Goal: Task Accomplishment & Management: Complete application form

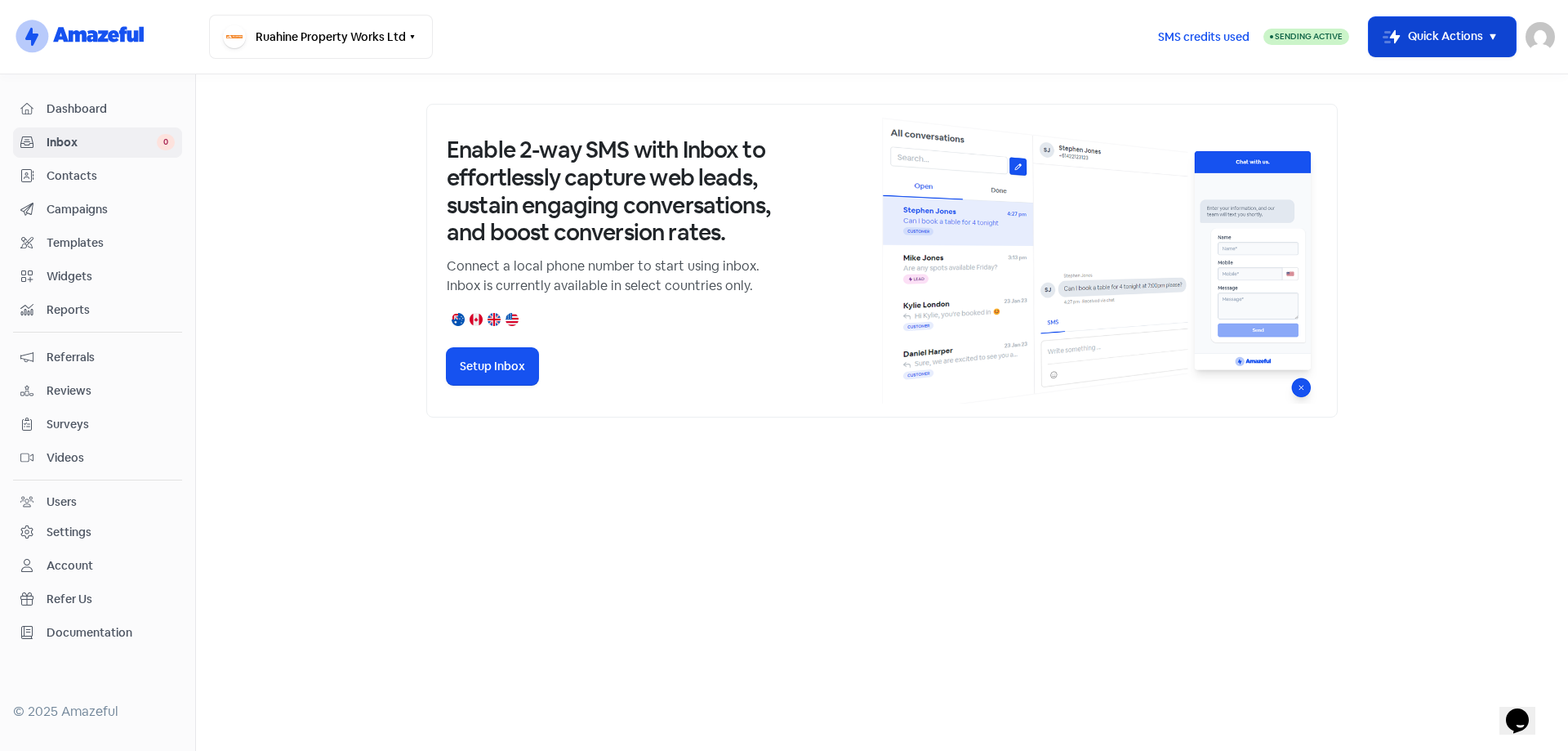
click at [1501, 35] on icon "button" at bounding box center [1492, 37] width 20 height 20
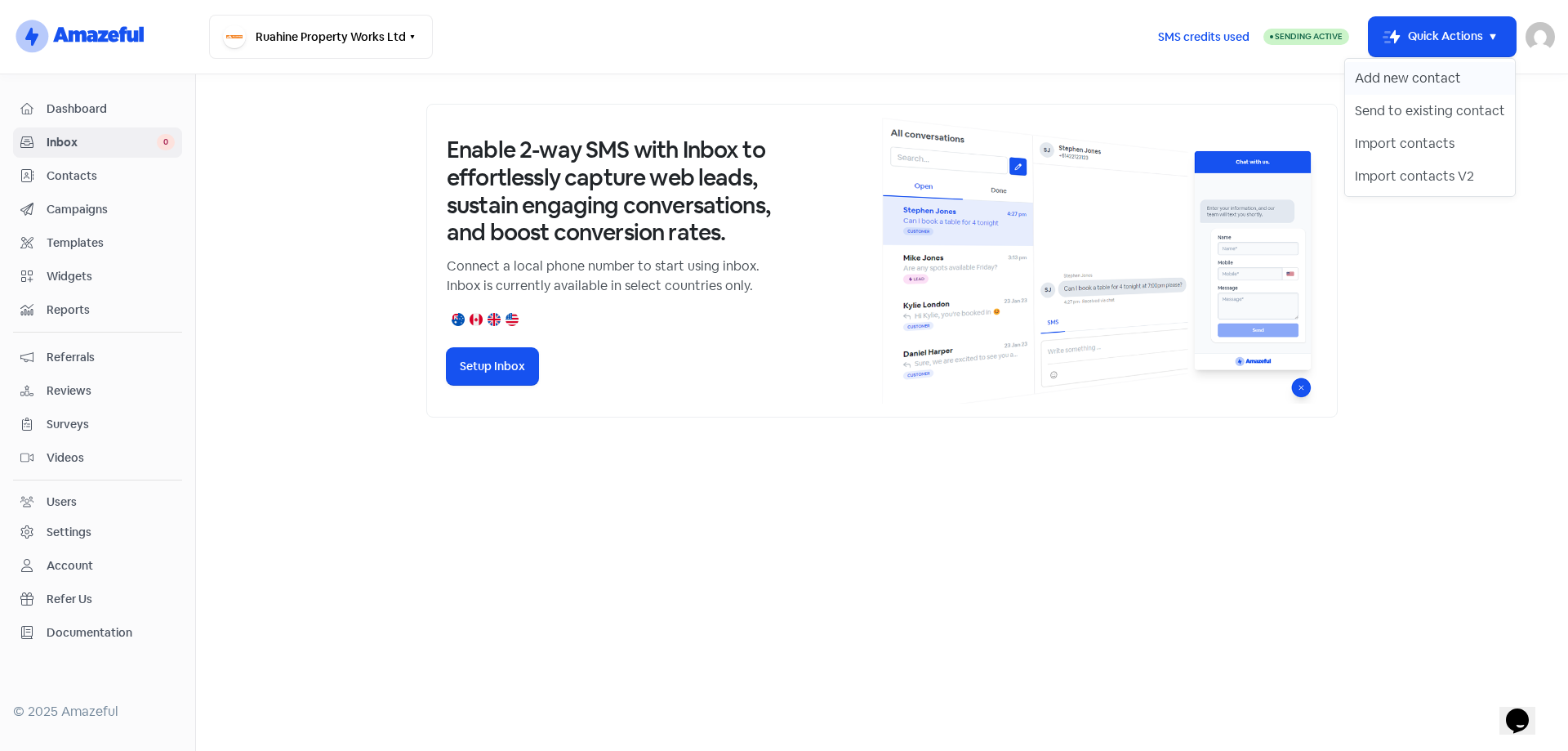
click at [1408, 81] on button "Add new contact" at bounding box center [1430, 78] width 170 height 33
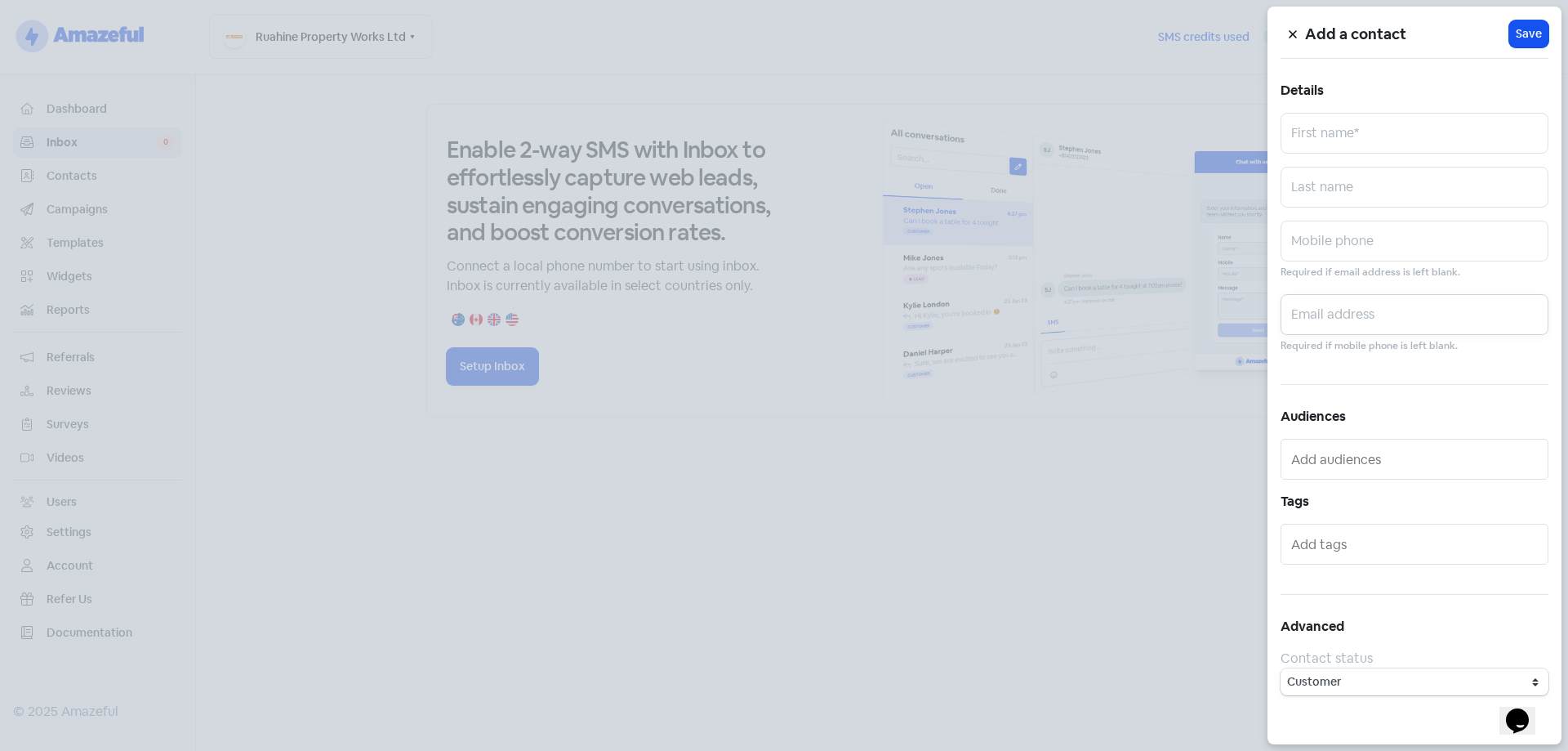
drag, startPoint x: 1369, startPoint y: 323, endPoint x: 1309, endPoint y: 331, distance: 60.5
click at [1369, 323] on input "text" at bounding box center [1414, 314] width 267 height 41
paste input "[EMAIL_ADDRESS][DOMAIN_NAME]"
type input "[EMAIL_ADDRESS][DOMAIN_NAME]"
click at [1355, 132] on input "text" at bounding box center [1414, 133] width 267 height 41
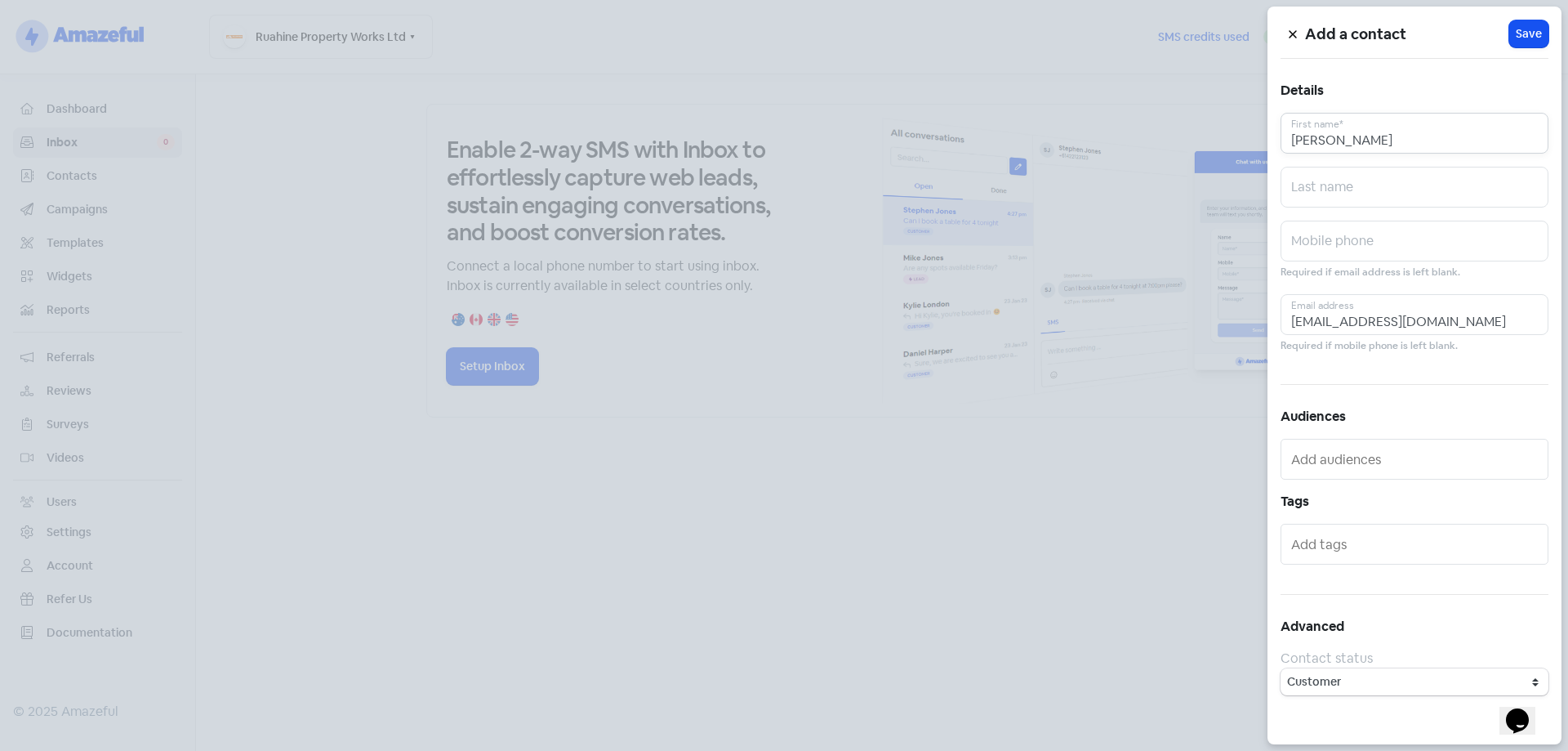
type input "[PERSON_NAME]"
type input "Cook"
click at [1514, 28] on button "Icon For Loading Save" at bounding box center [1528, 34] width 40 height 27
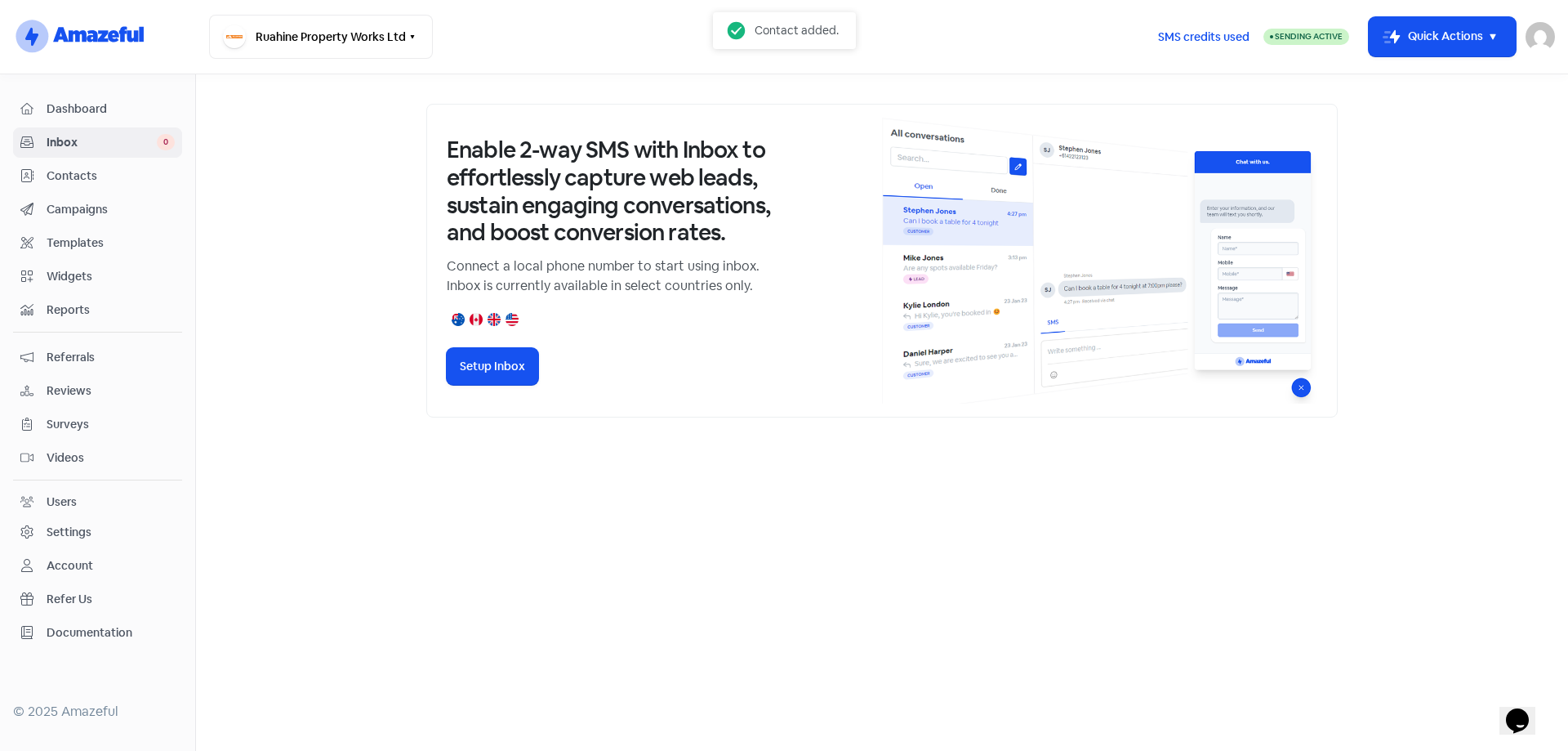
click at [62, 175] on span "Contacts" at bounding box center [110, 176] width 128 height 17
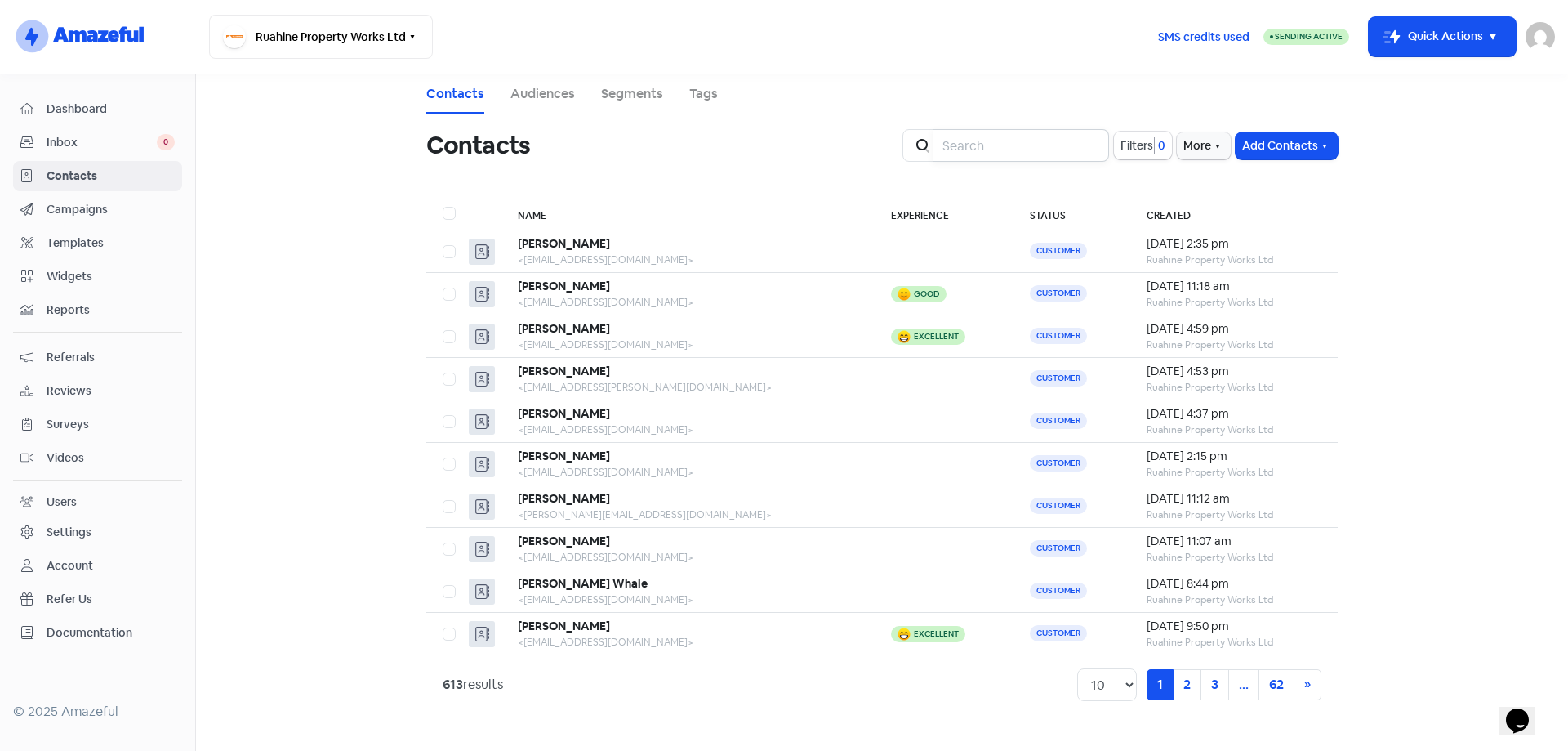
click at [1042, 142] on input "search" at bounding box center [1020, 145] width 176 height 33
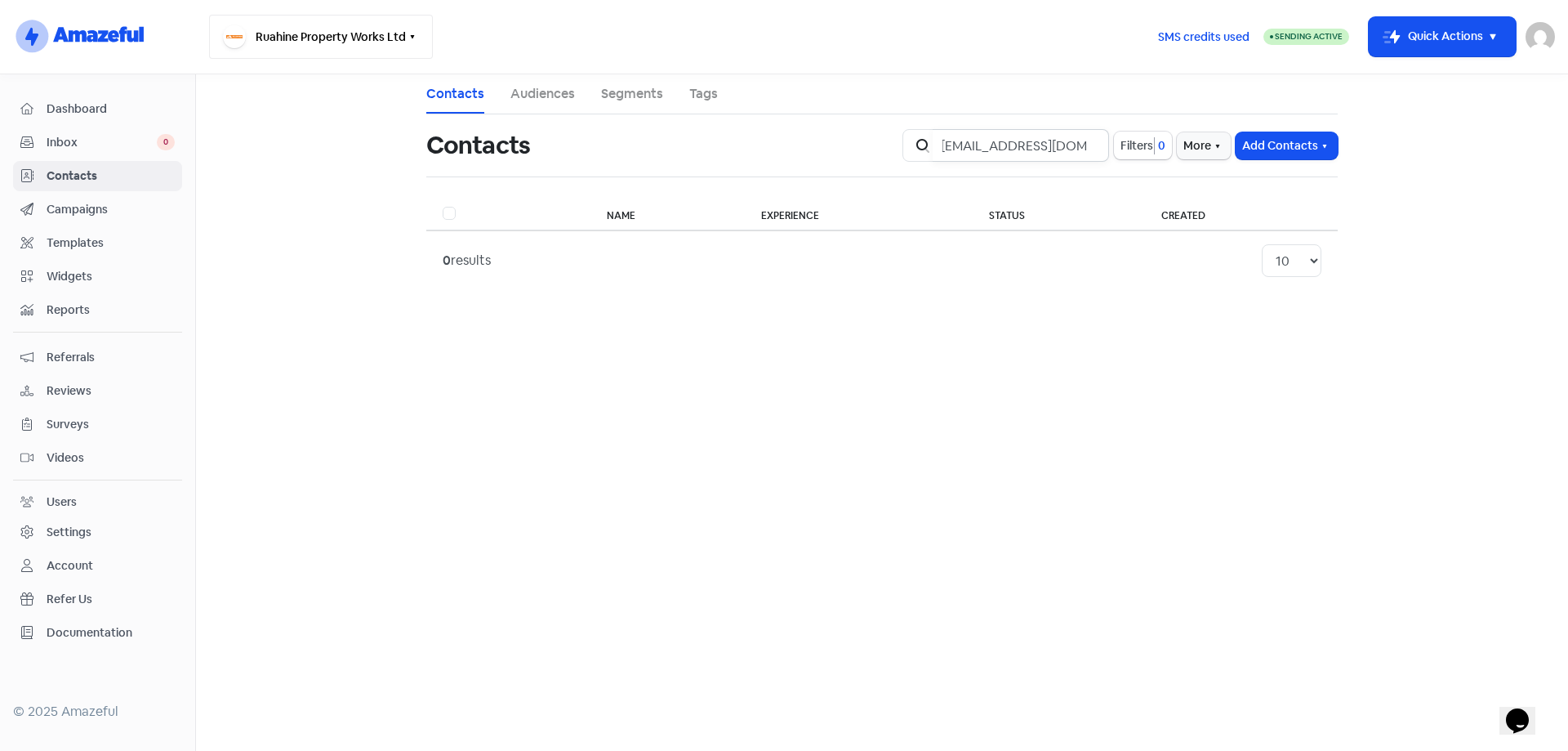
type input "[EMAIL_ADDRESS][DOMAIN_NAME]"
click at [396, 40] on button "Ruahine Property Works Ltd" at bounding box center [321, 37] width 224 height 44
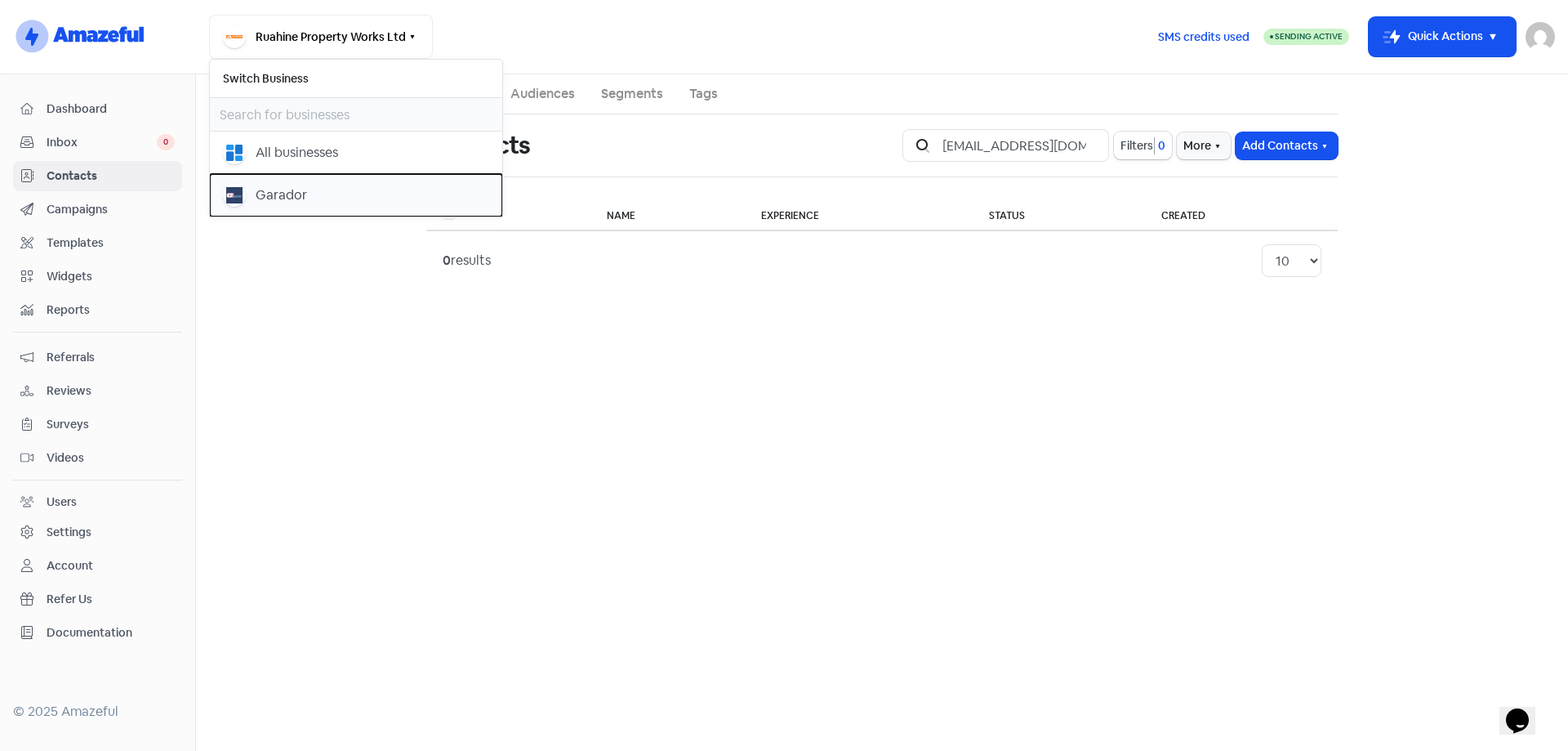
click at [261, 186] on div "Garador" at bounding box center [281, 195] width 52 height 20
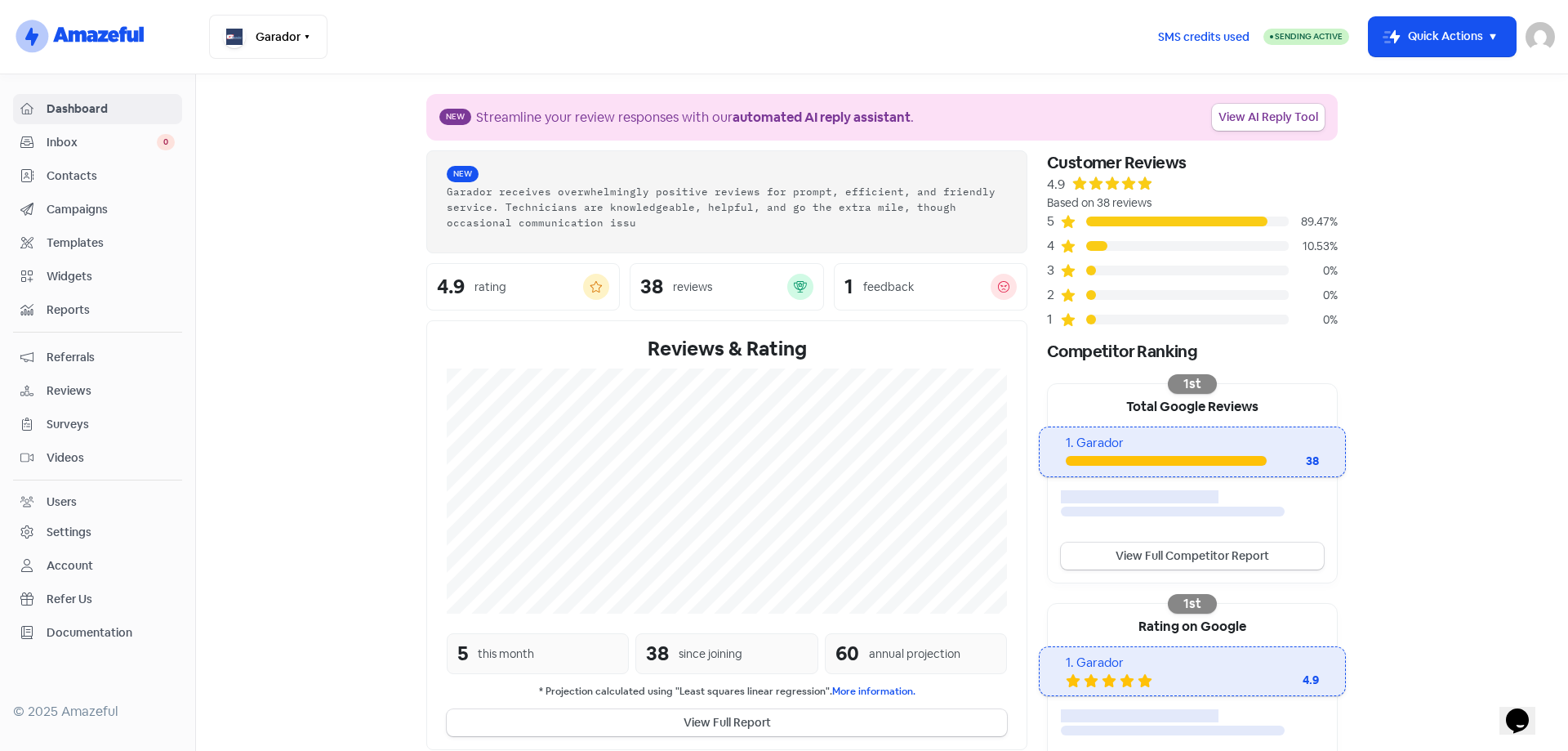
click at [32, 182] on icon at bounding box center [27, 175] width 13 height 13
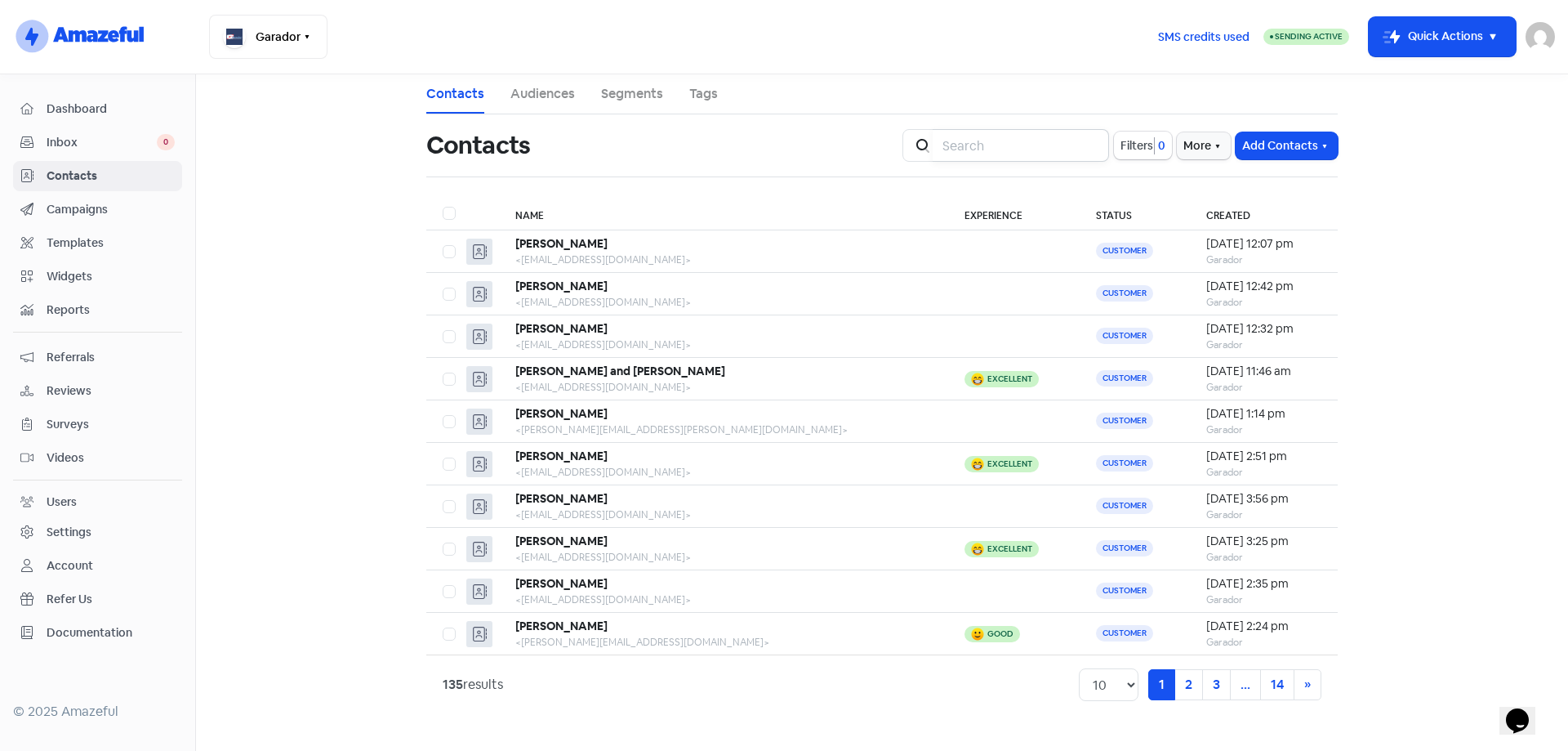
click at [946, 137] on input "search" at bounding box center [1020, 145] width 176 height 33
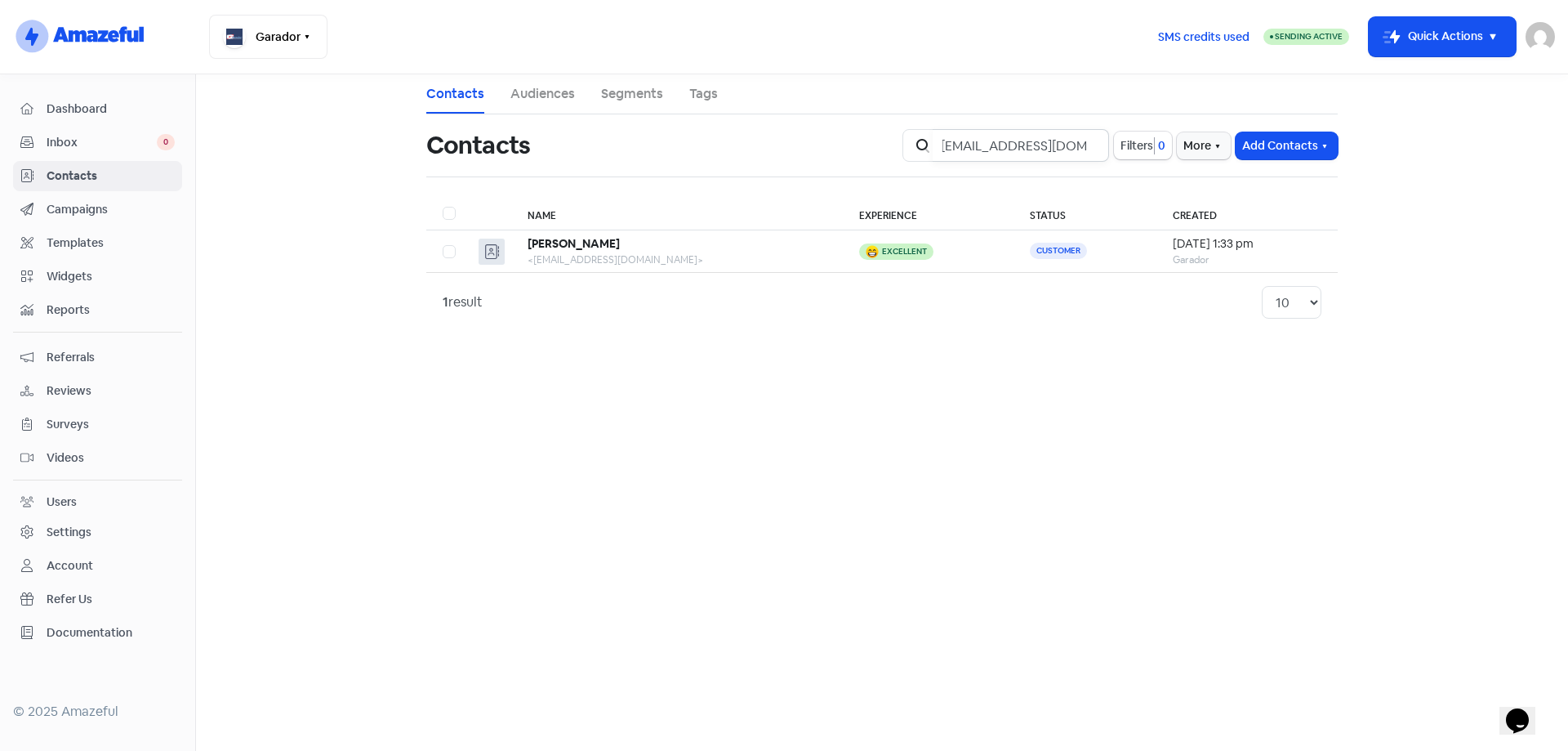
type input "[EMAIL_ADDRESS][DOMAIN_NAME]"
click at [39, 175] on div "Contacts" at bounding box center [98, 176] width 154 height 19
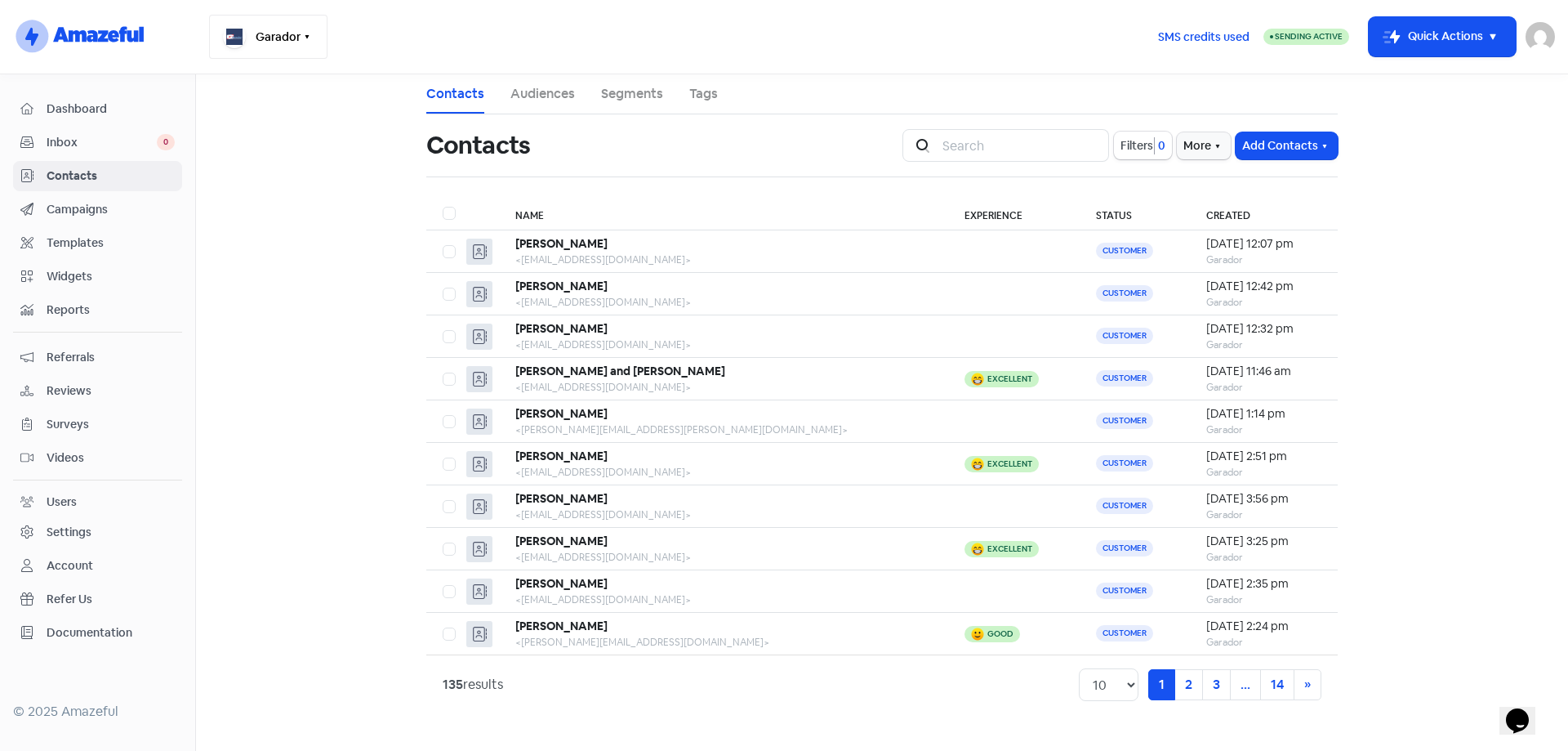
click at [316, 37] on button "Garador" at bounding box center [268, 37] width 119 height 44
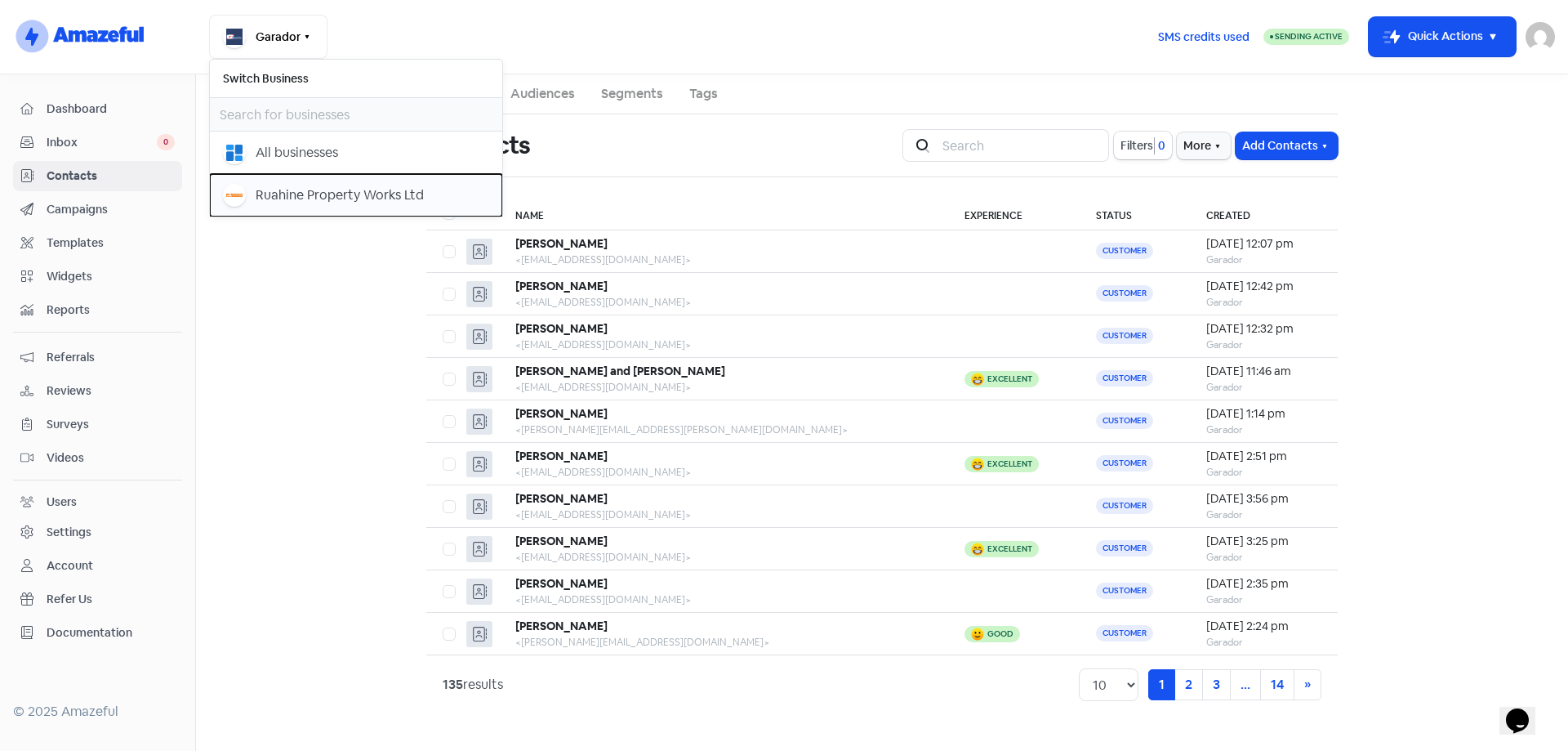
click at [293, 188] on div "Ruahine Property Works Ltd" at bounding box center [339, 195] width 169 height 20
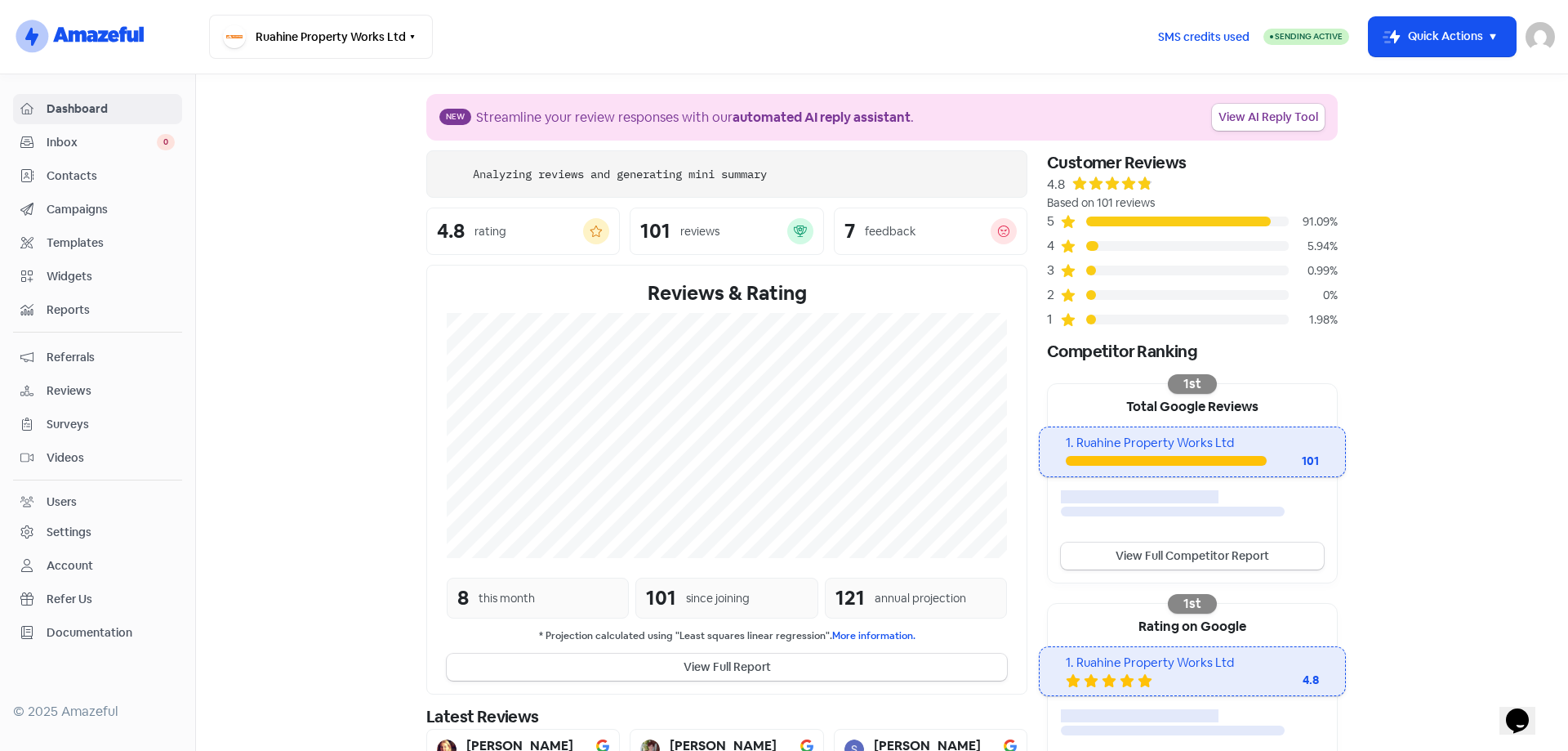
click at [53, 171] on span "Contacts" at bounding box center [110, 176] width 128 height 17
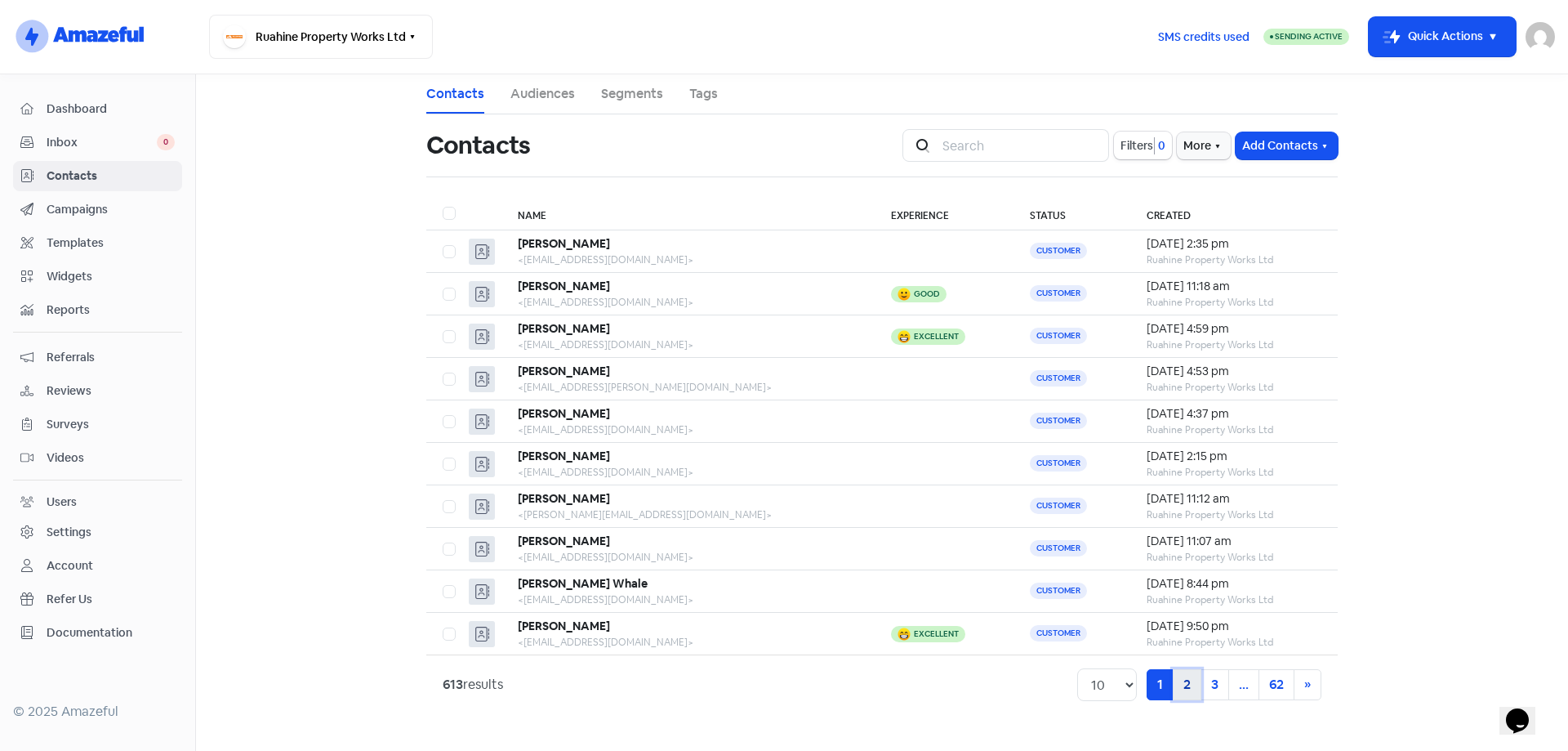
click at [1192, 676] on link "2" at bounding box center [1187, 684] width 28 height 31
